Goal: Information Seeking & Learning: Learn about a topic

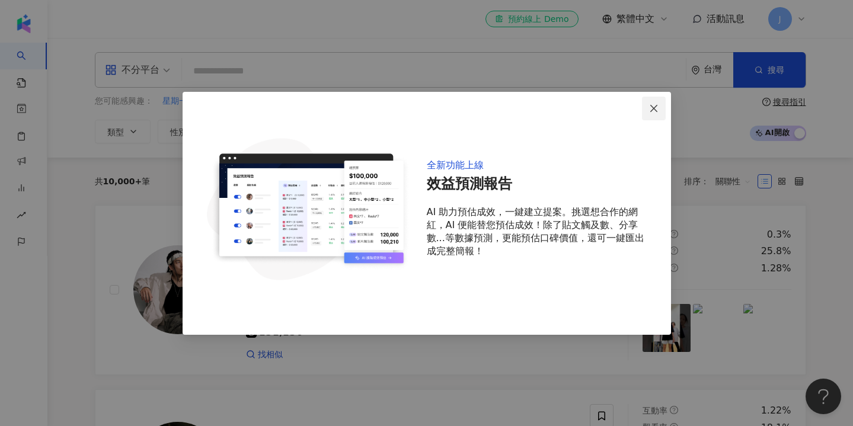
click at [659, 108] on span "Close" at bounding box center [654, 108] width 24 height 9
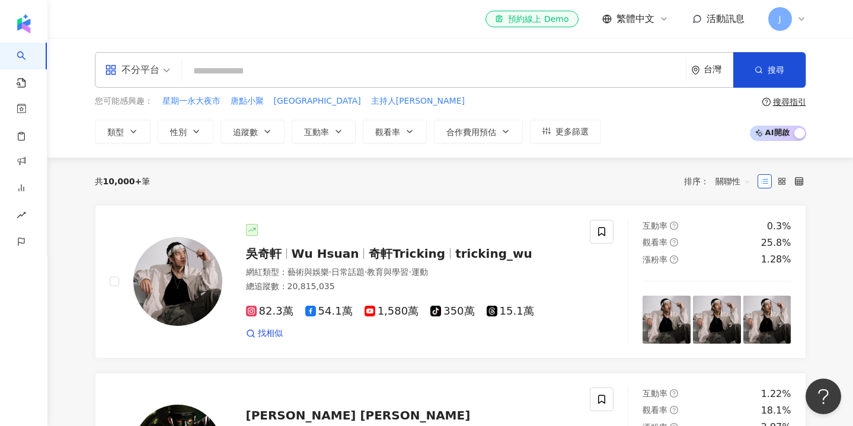
click at [798, 20] on icon at bounding box center [801, 18] width 9 height 9
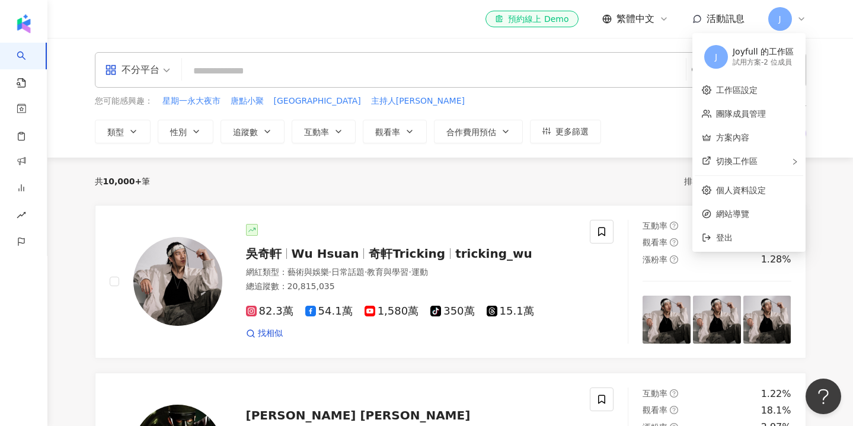
click at [758, 64] on div "試用方案 - 2 位成員" at bounding box center [763, 63] width 61 height 10
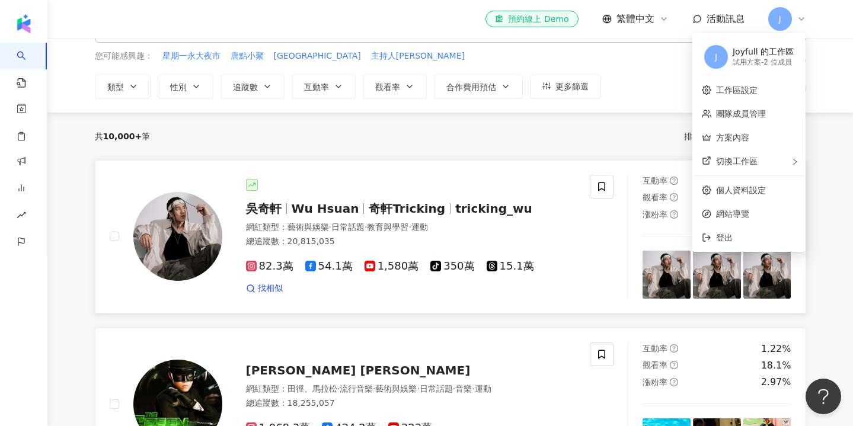
scroll to position [42, 0]
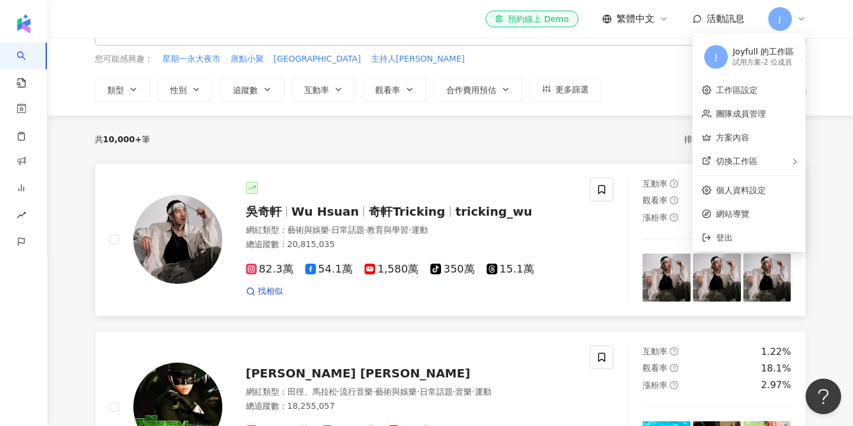
click at [471, 222] on div "[PERSON_NAME][PERSON_NAME] Hsuan 奇軒Tricking tricking_wu 網紅類型 ： 藝術與娛樂 · 日常話題 · 教…" at bounding box center [399, 240] width 354 height 116
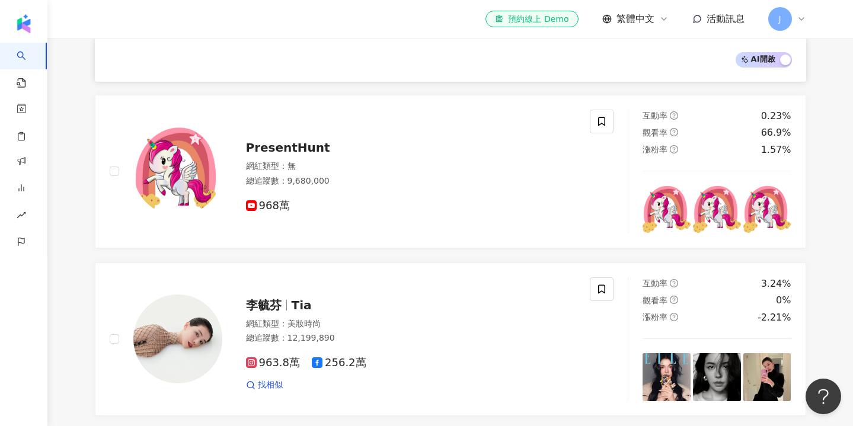
scroll to position [436, 0]
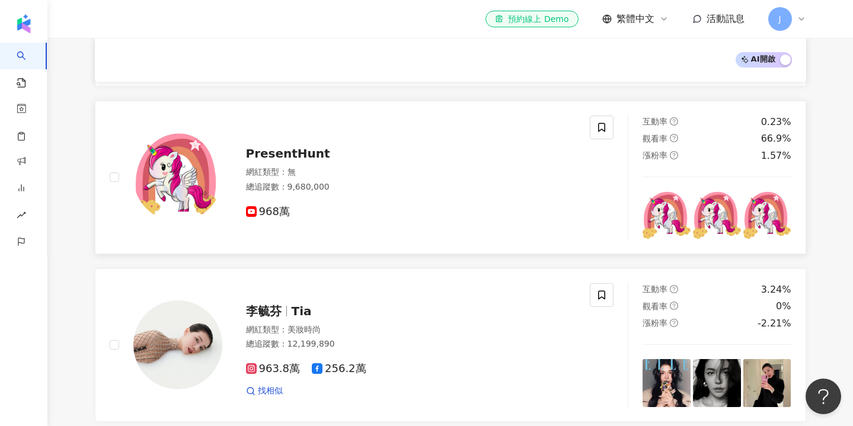
click at [263, 162] on div "PresentHunt 網紅類型 ： 無 總追蹤數 ： 9,680,000 968萬" at bounding box center [399, 177] width 354 height 83
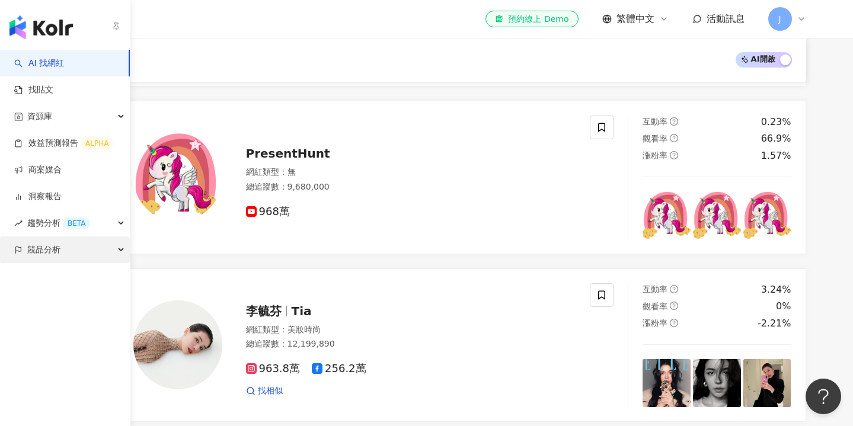
click at [46, 252] on span "競品分析" at bounding box center [43, 250] width 33 height 27
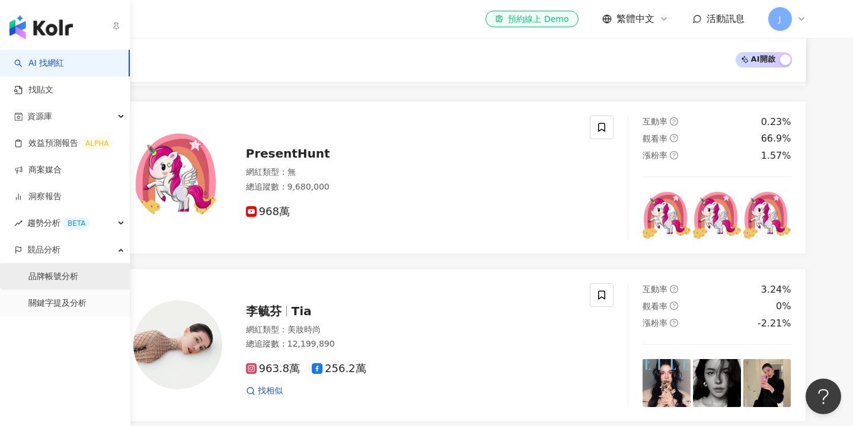
click at [78, 276] on link "品牌帳號分析" at bounding box center [53, 277] width 50 height 12
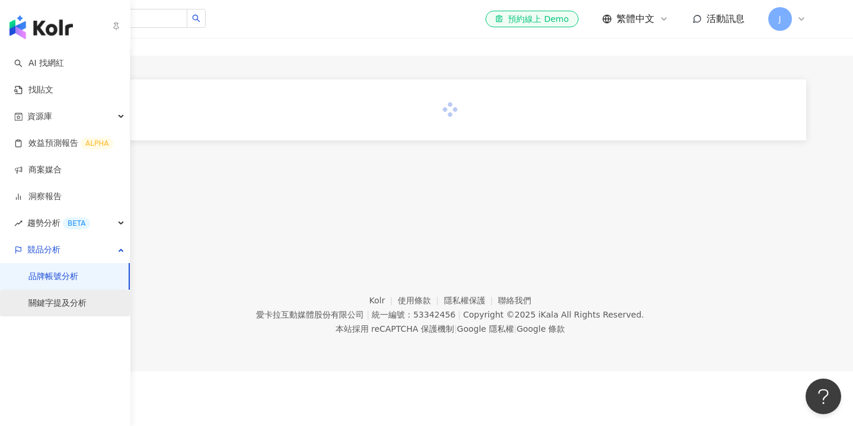
click at [61, 303] on link "關鍵字提及分析" at bounding box center [57, 304] width 58 height 12
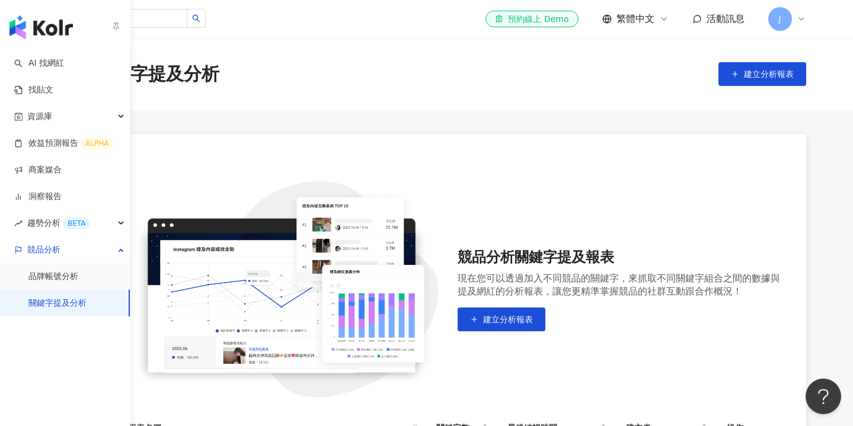
click at [61, 303] on link "關鍵字提及分析" at bounding box center [57, 304] width 58 height 12
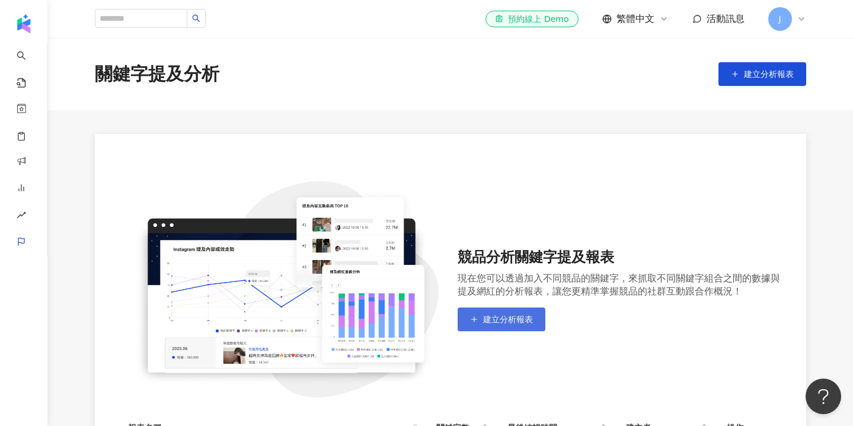
click at [494, 318] on span "建立分析報表" at bounding box center [508, 319] width 50 height 9
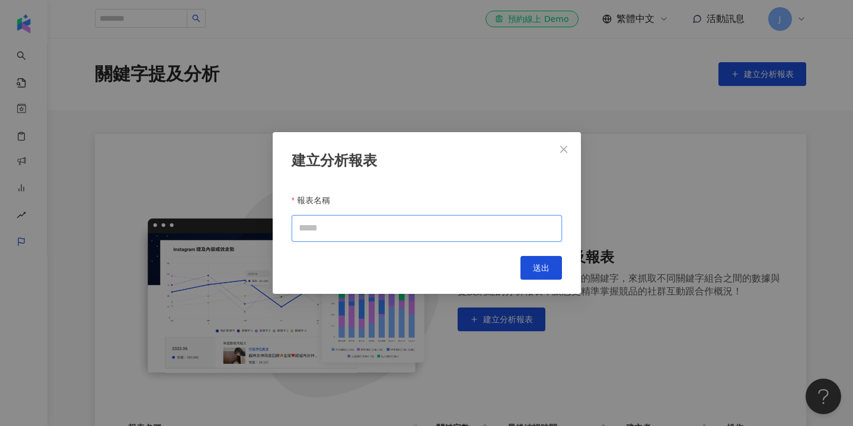
click at [475, 233] on input "報表名稱" at bounding box center [427, 228] width 270 height 27
click at [562, 152] on icon "close" at bounding box center [563, 149] width 9 height 9
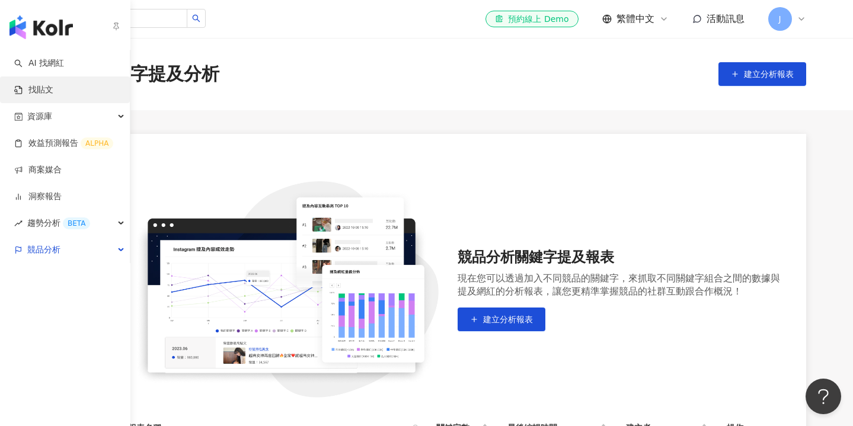
click at [37, 88] on link "找貼文" at bounding box center [33, 90] width 39 height 12
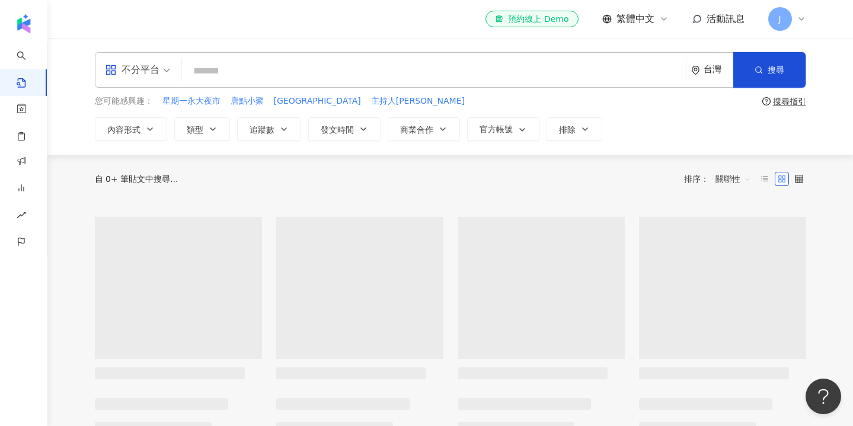
click at [198, 77] on input "search" at bounding box center [434, 70] width 494 height 25
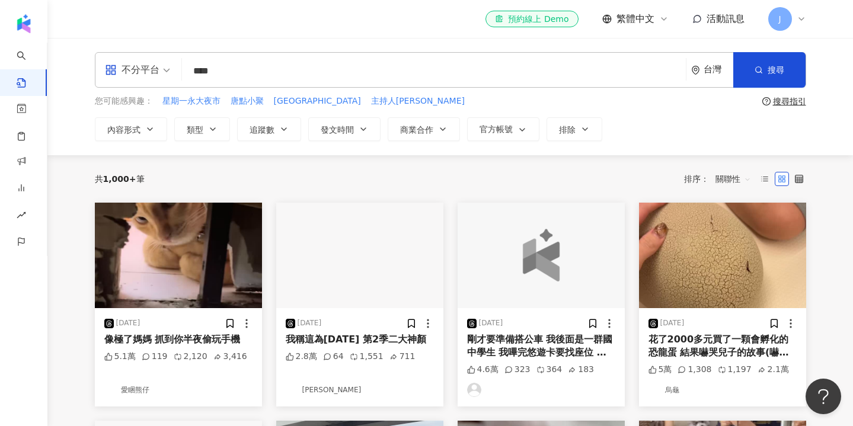
type input "****"
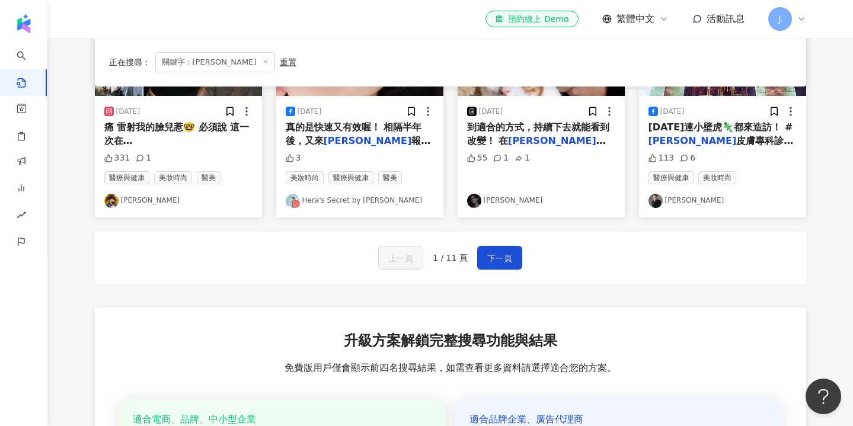
scroll to position [696, 0]
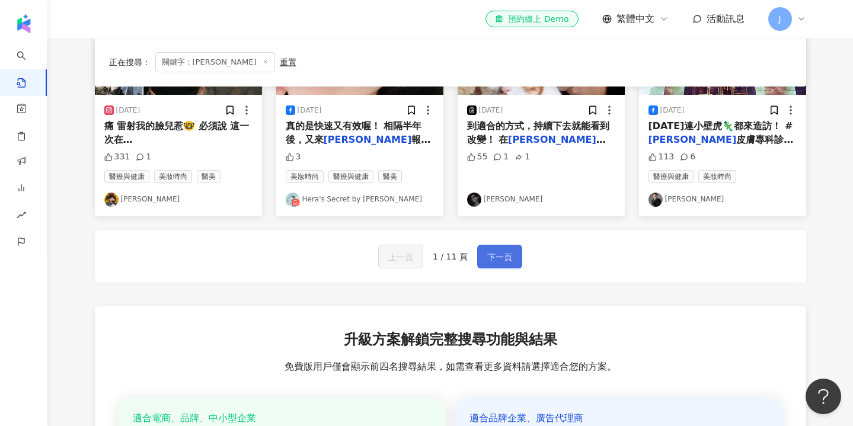
click at [490, 254] on span "下一頁" at bounding box center [499, 257] width 25 height 14
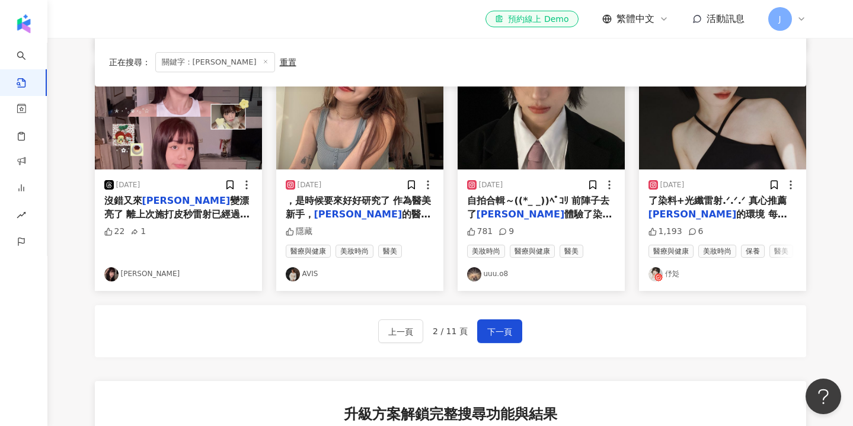
scroll to position [632, 0]
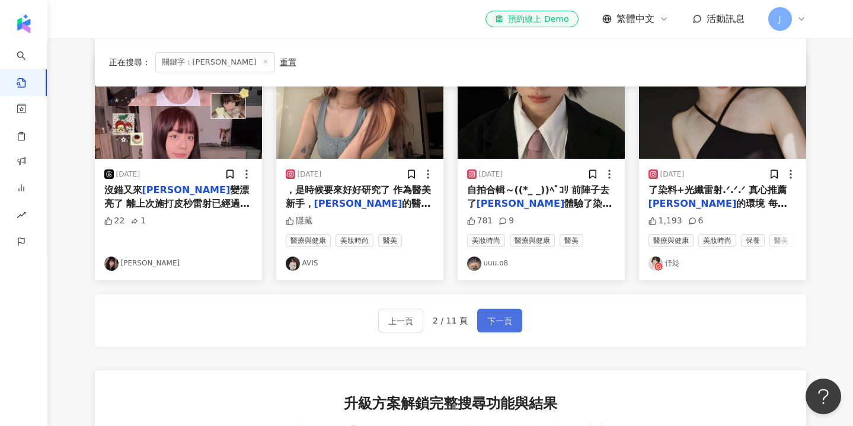
click at [498, 315] on span "下一頁" at bounding box center [499, 321] width 25 height 14
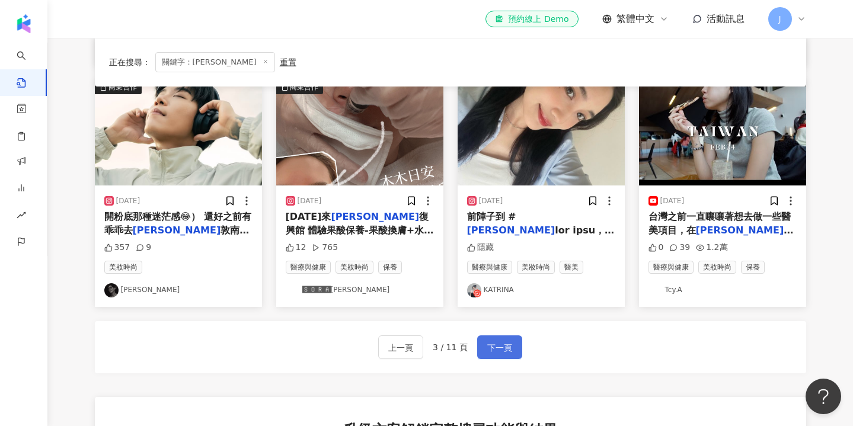
scroll to position [606, 0]
click at [500, 340] on span "下一頁" at bounding box center [499, 347] width 25 height 14
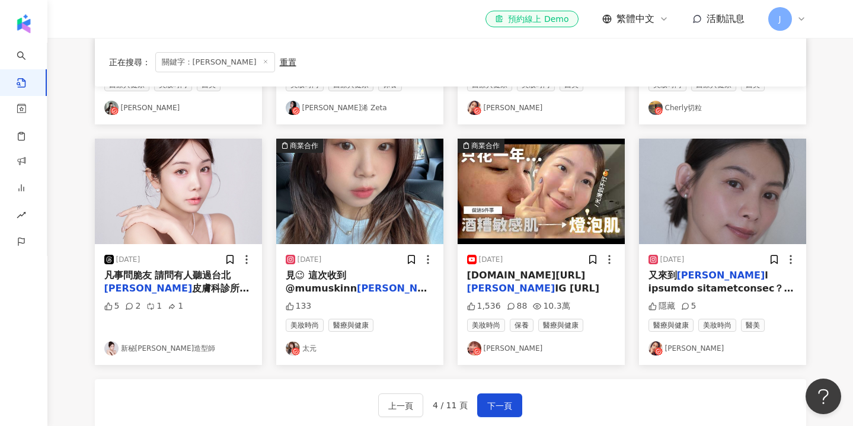
scroll to position [563, 0]
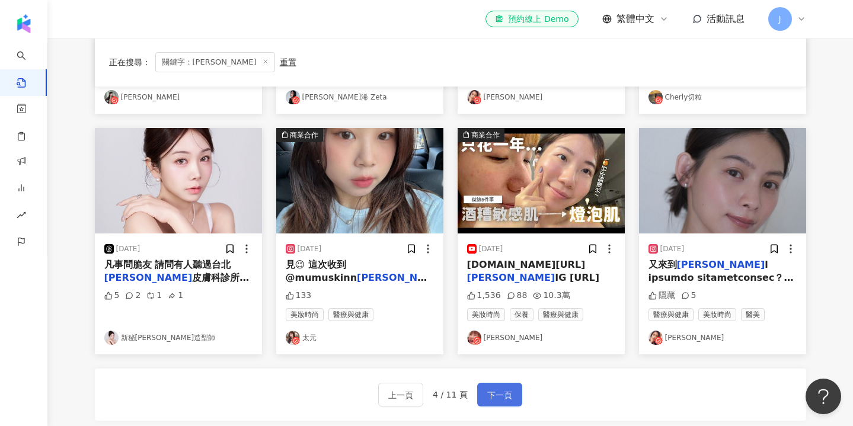
click at [493, 392] on span "下一頁" at bounding box center [499, 395] width 25 height 14
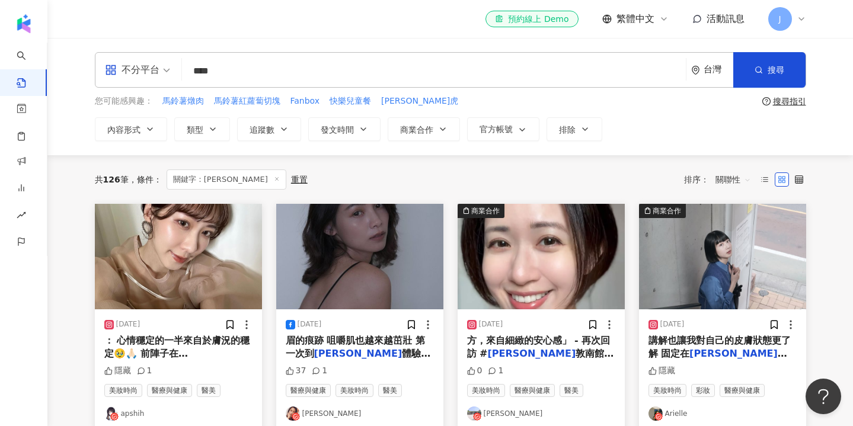
scroll to position [0, 0]
click at [152, 124] on icon "button" at bounding box center [149, 128] width 9 height 9
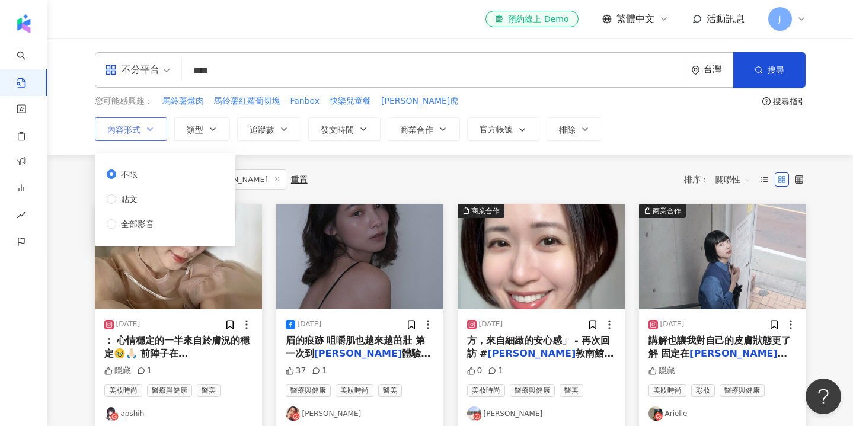
click at [152, 124] on icon "button" at bounding box center [149, 128] width 9 height 9
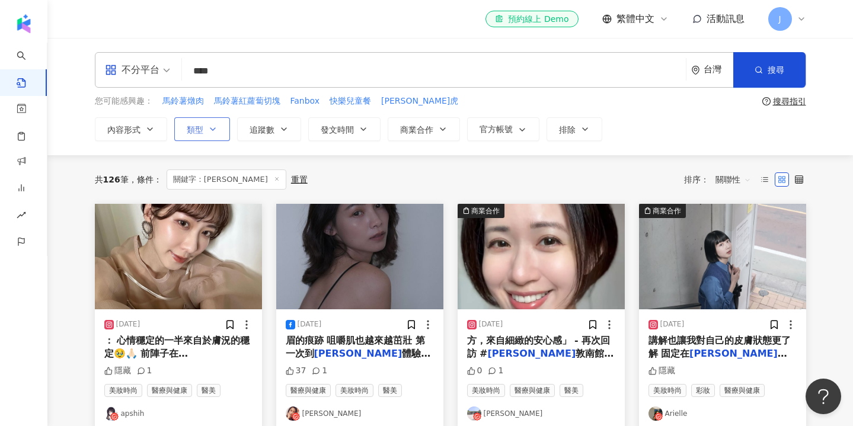
click at [213, 126] on icon "button" at bounding box center [212, 128] width 9 height 9
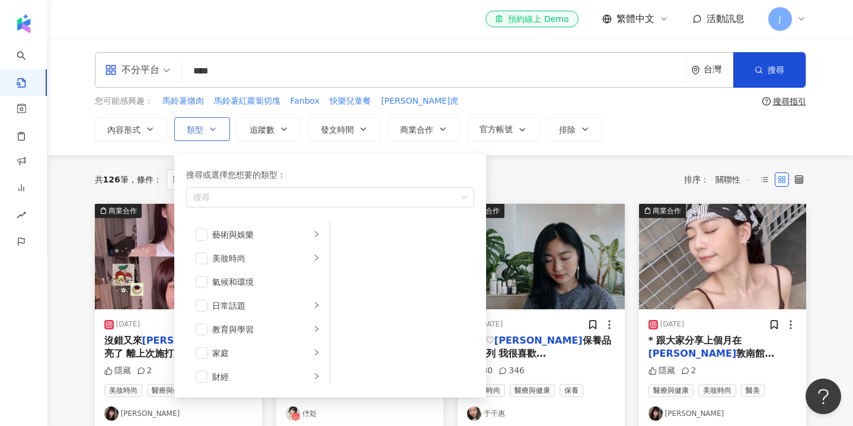
click at [213, 126] on icon "button" at bounding box center [212, 128] width 9 height 9
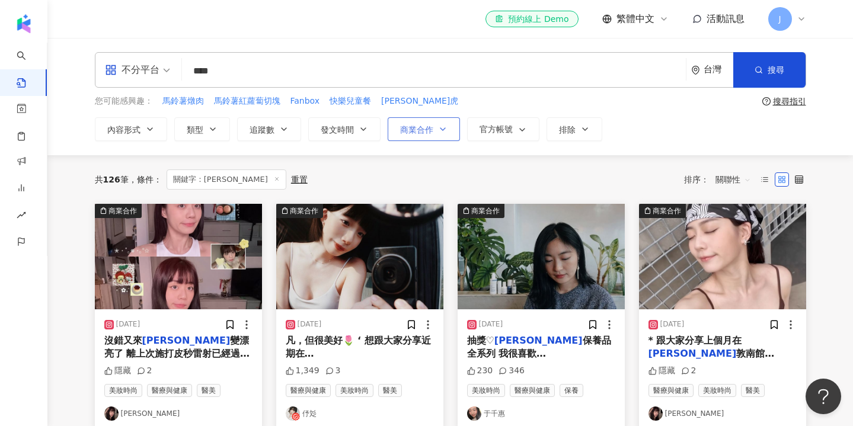
click at [444, 134] on span "button" at bounding box center [442, 128] width 9 height 9
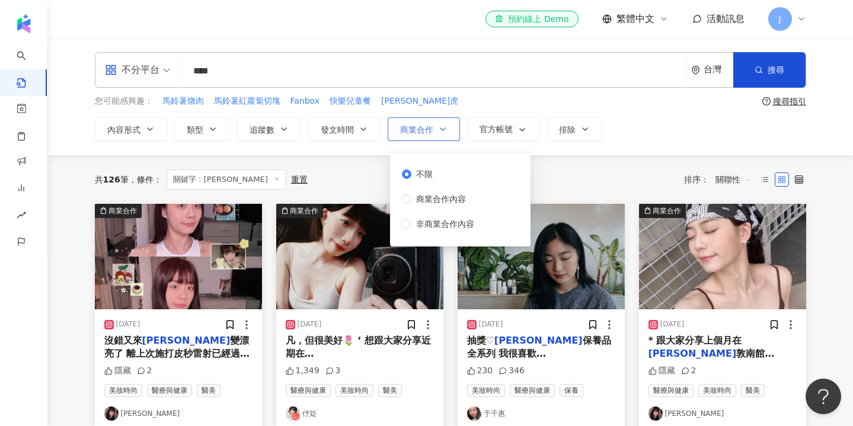
click at [444, 134] on span "button" at bounding box center [442, 128] width 9 height 9
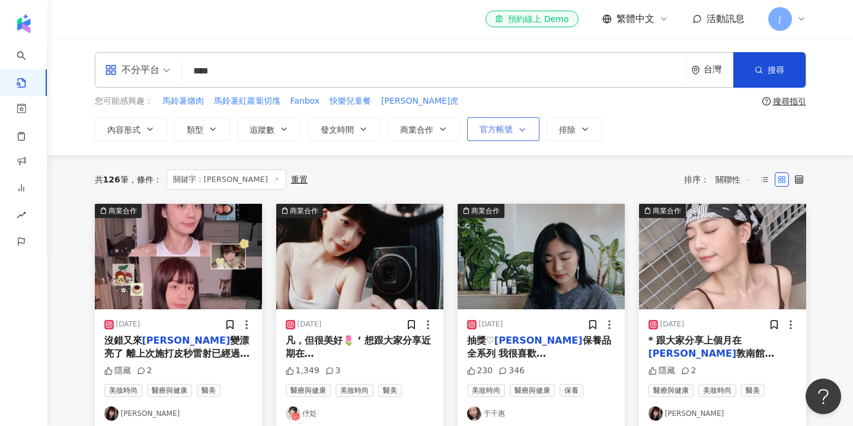
click at [515, 135] on button "官方帳號" at bounding box center [503, 129] width 72 height 24
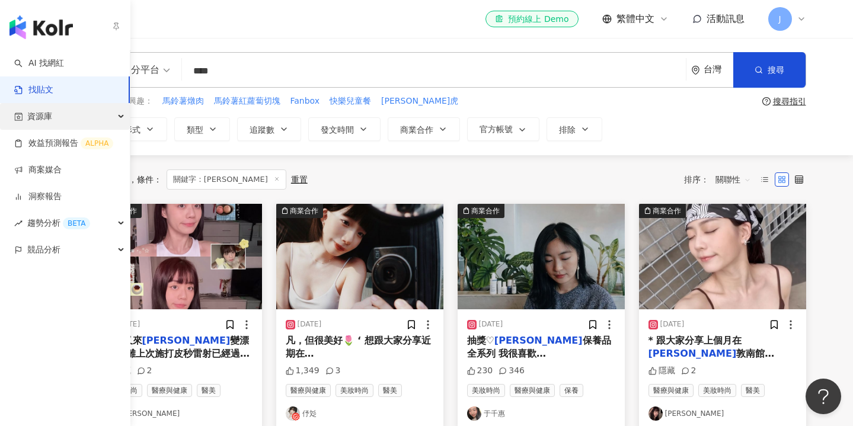
click at [47, 117] on span "資源庫" at bounding box center [39, 116] width 25 height 27
click at [46, 116] on span "資源庫" at bounding box center [39, 116] width 25 height 27
click at [46, 199] on link "洞察報告" at bounding box center [37, 197] width 47 height 12
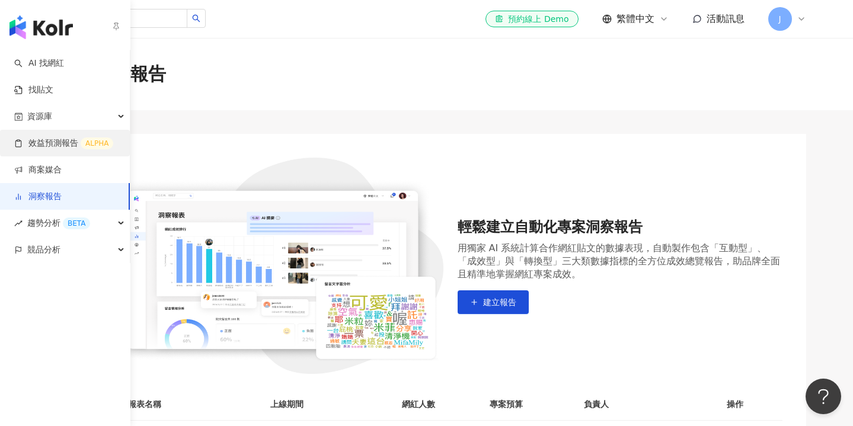
click at [60, 143] on link "效益預測報告 ALPHA" at bounding box center [63, 144] width 99 height 12
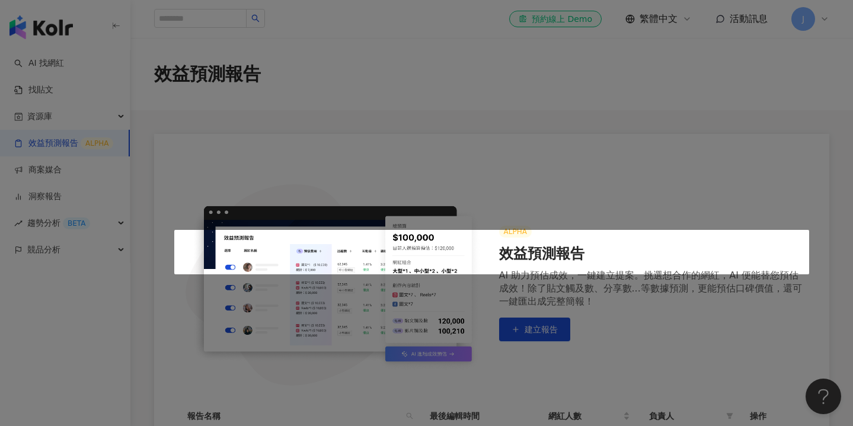
scroll to position [199, 0]
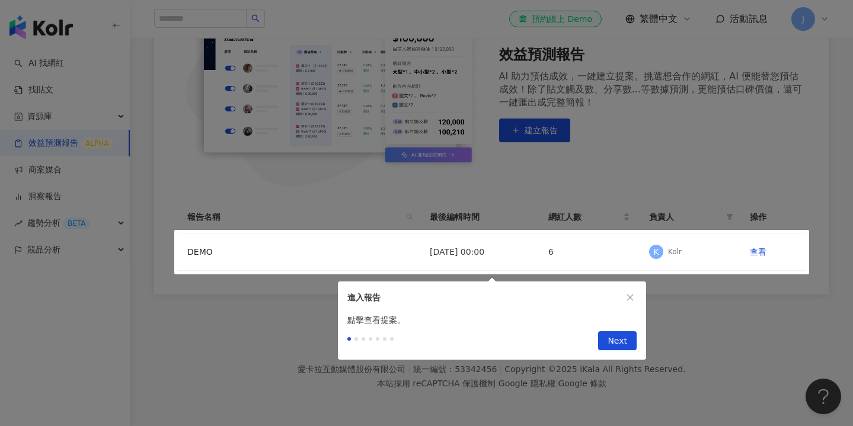
click at [53, 170] on div at bounding box center [426, 213] width 853 height 426
click at [629, 299] on icon "close" at bounding box center [630, 297] width 8 height 8
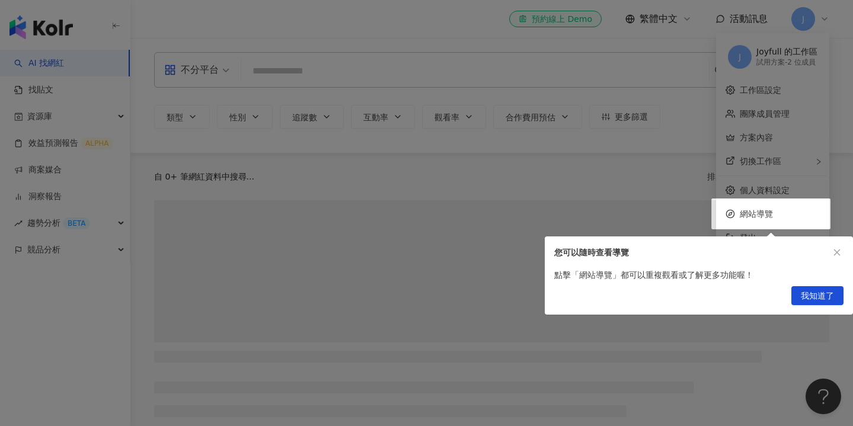
click at [42, 174] on div at bounding box center [426, 213] width 853 height 426
click at [42, 173] on div at bounding box center [426, 213] width 853 height 426
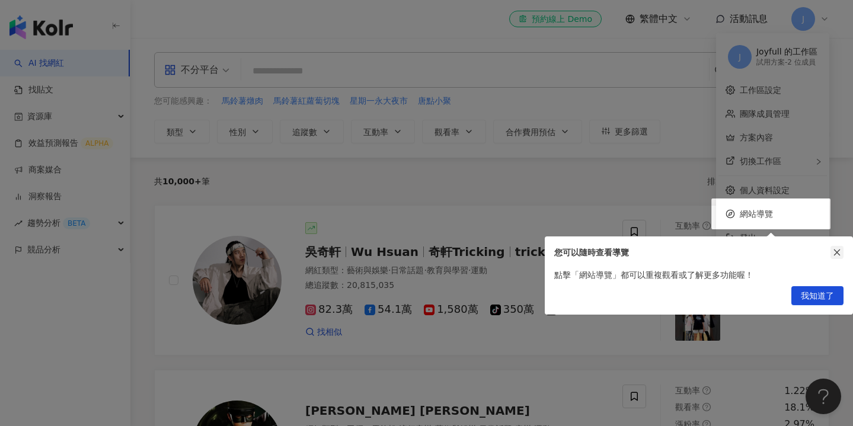
click at [836, 253] on icon "close" at bounding box center [837, 253] width 7 height 7
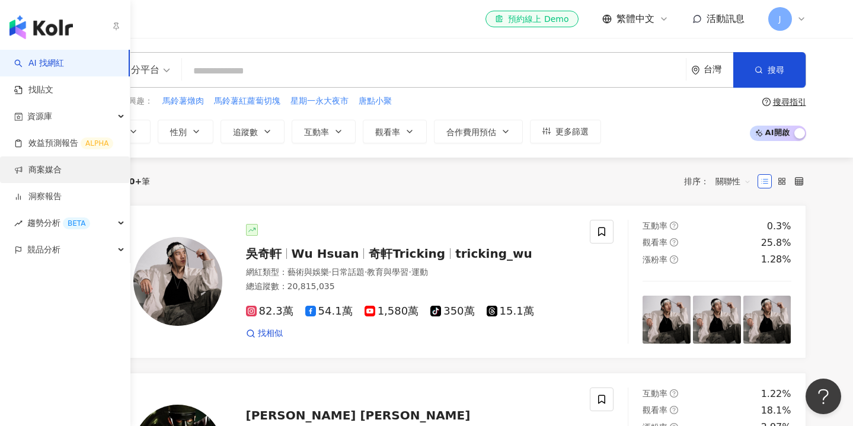
click at [34, 168] on link "商案媒合" at bounding box center [37, 170] width 47 height 12
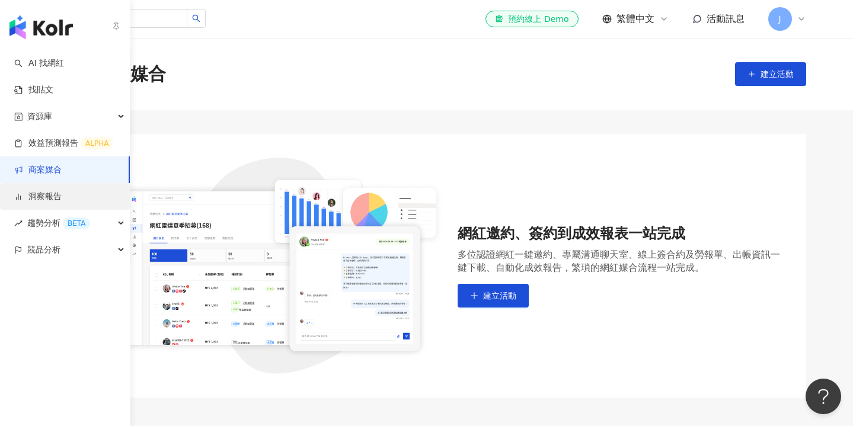
click at [40, 193] on link "洞察報告" at bounding box center [37, 197] width 47 height 12
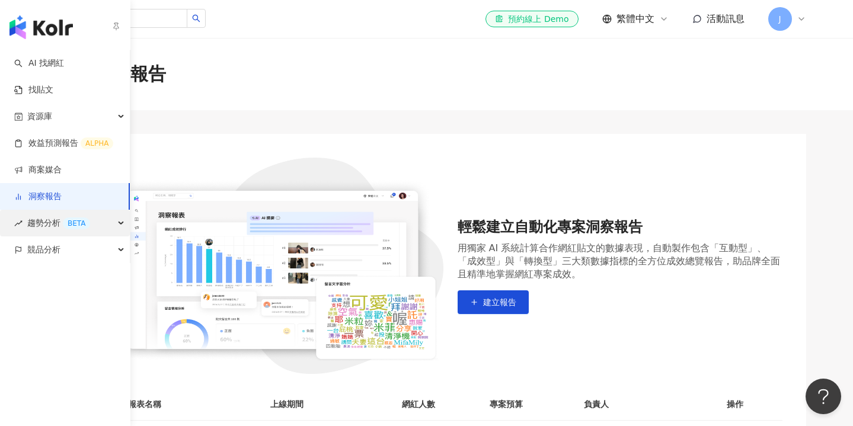
click at [41, 226] on span "趨勢分析 BETA" at bounding box center [58, 223] width 63 height 27
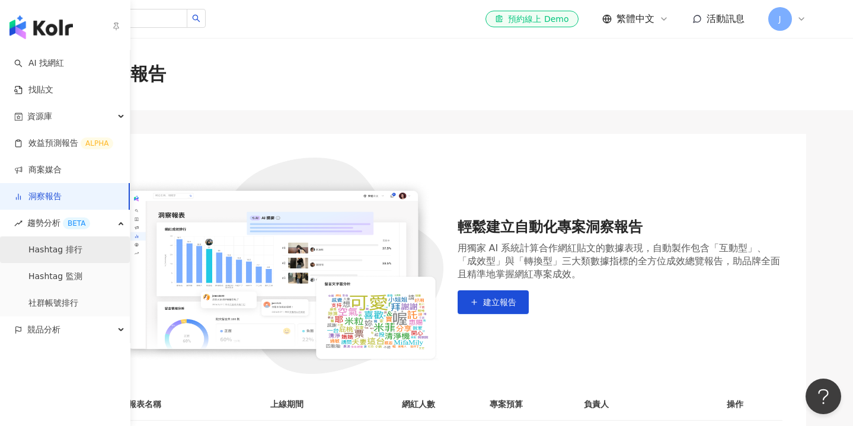
click at [46, 253] on link "Hashtag 排行" at bounding box center [55, 250] width 54 height 12
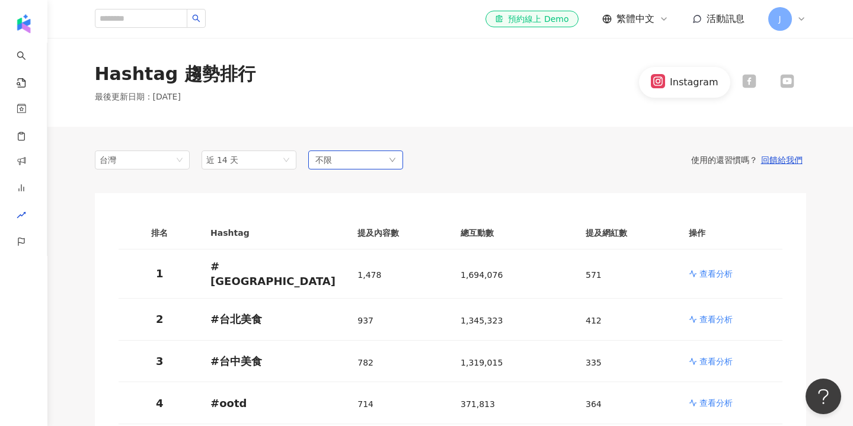
click at [366, 157] on div "不限" at bounding box center [355, 160] width 95 height 19
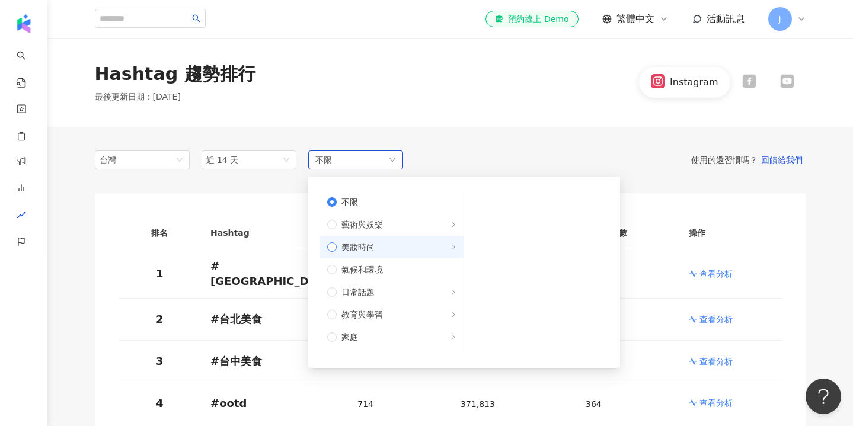
click at [351, 247] on span "美妝時尚" at bounding box center [357, 247] width 33 height 13
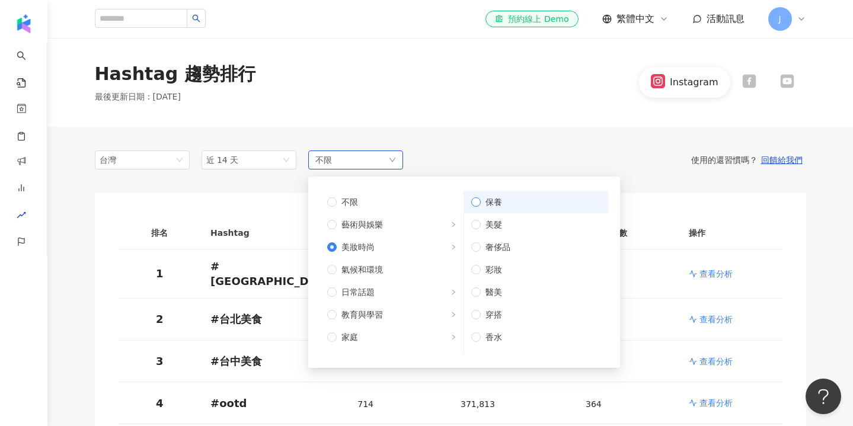
click at [471, 208] on label "保養" at bounding box center [536, 202] width 144 height 23
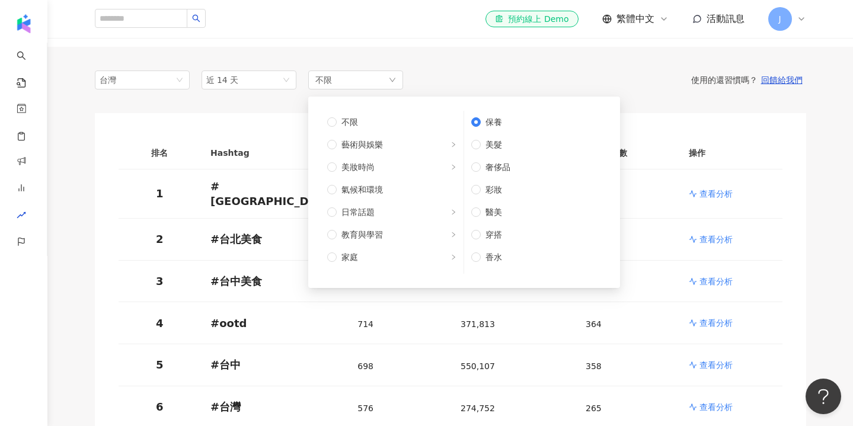
scroll to position [119, 0]
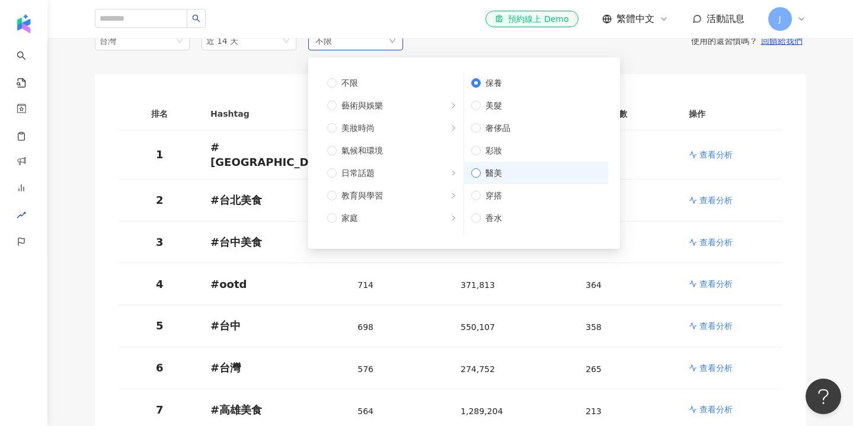
click at [474, 179] on label "醫美" at bounding box center [536, 173] width 144 height 23
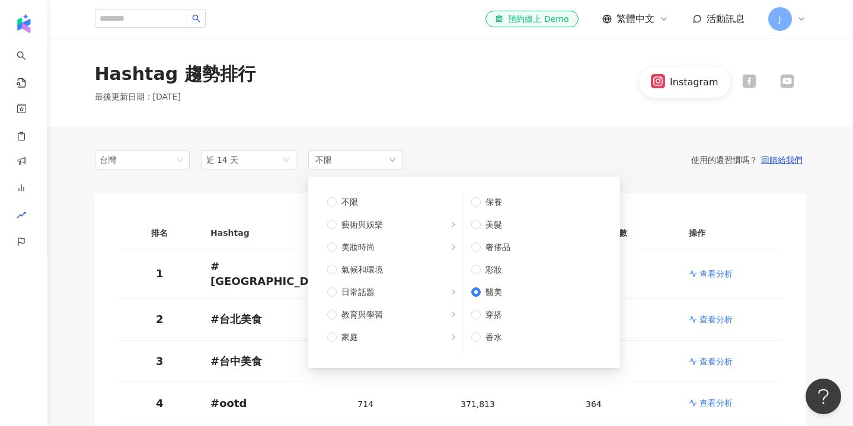
scroll to position [0, 0]
click at [484, 159] on div "使用的還習慣嗎？ 回饋給我們" at bounding box center [604, 160] width 403 height 11
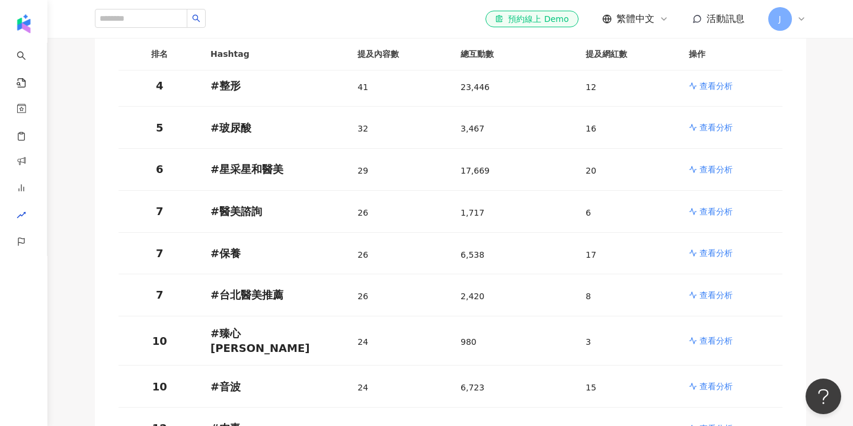
scroll to position [354, 0]
